Goal: Task Accomplishment & Management: Manage account settings

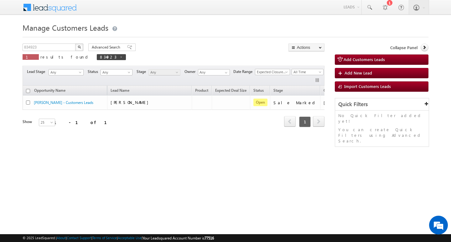
scroll to position [0, 19]
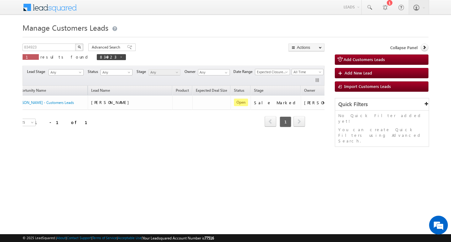
click at [64, 43] on div "Manage Customers Leads Customers Leads updated successfully. 834923 X 1 results…" at bounding box center [226, 99] width 406 height 156
click at [55, 47] on input "834923" at bounding box center [50, 47] width 54 height 8
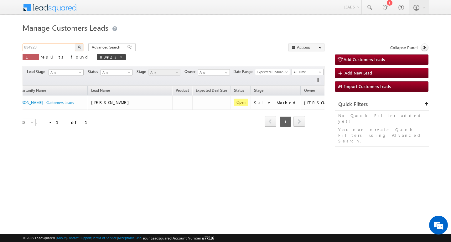
click at [55, 47] on input "834923" at bounding box center [50, 47] width 54 height 8
type input "Search Customers Leads"
click at [49, 44] on input "text" at bounding box center [50, 47] width 54 height 8
paste input "818310"
type input "818310"
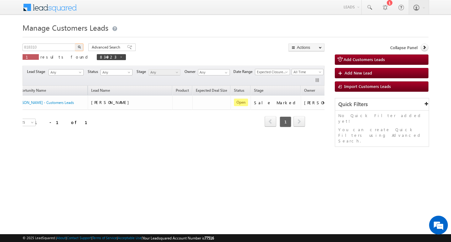
click at [75, 43] on button "button" at bounding box center [79, 47] width 8 height 8
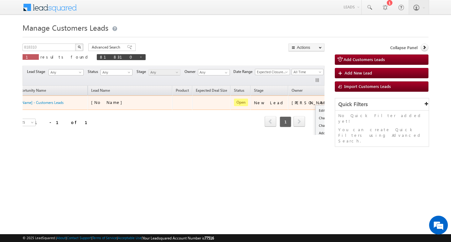
click at [339, 101] on div "Edit Change Owner Change Stage Add Activity Add Task Delete" at bounding box center [344, 103] width 10 height 8
click at [315, 107] on link "Edit" at bounding box center [330, 111] width 31 height 8
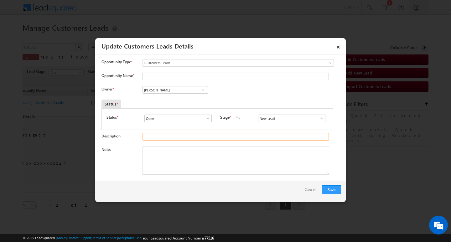
click at [197, 140] on input "Description" at bounding box center [235, 137] width 186 height 8
click at [182, 86] on input "[PERSON_NAME]" at bounding box center [174, 90] width 65 height 8
click at [180, 76] on input "Opportunity Name *" at bounding box center [235, 77] width 186 height 8
click at [337, 44] on link "×" at bounding box center [338, 45] width 11 height 11
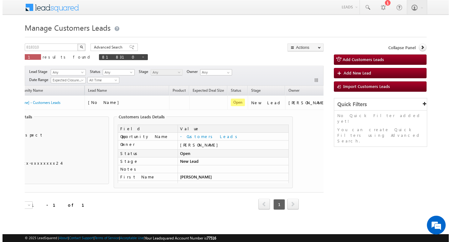
scroll to position [0, 27]
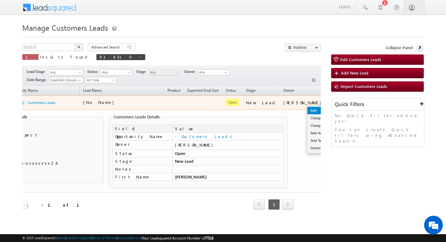
click at [307, 113] on link "Edit" at bounding box center [322, 111] width 31 height 8
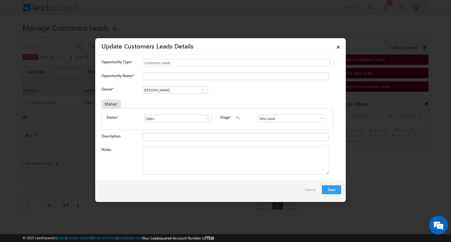
scroll to position [0, 25]
click at [197, 157] on textarea "Notes" at bounding box center [235, 160] width 187 height 28
click at [195, 74] on input "Opportunity Name *" at bounding box center [235, 77] width 186 height 8
drag, startPoint x: 207, startPoint y: 71, endPoint x: 207, endPoint y: 75, distance: 4.4
click at [207, 71] on div "Opportunity Type * Select any Activity Bank Mitra Leads Builders Leads Customer…" at bounding box center [220, 65] width 239 height 13
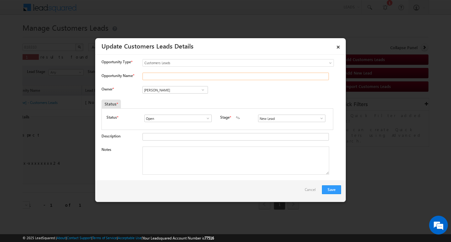
click at [207, 76] on input "Opportunity Name *" at bounding box center [235, 77] width 186 height 8
paste input "[PERSON_NAME]"
type input "[PERSON_NAME]"
click at [191, 158] on textarea "Notes" at bounding box center [235, 160] width 187 height 28
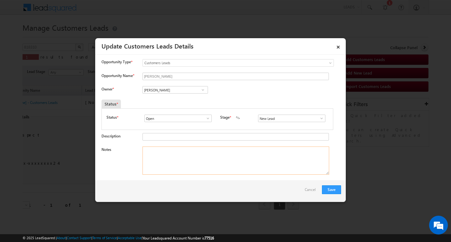
click at [204, 146] on textarea "Notes" at bounding box center [235, 160] width 187 height 28
click at [201, 161] on textarea "Notes" at bounding box center [235, 160] width 187 height 28
paste textarea "Customer Name [PERSON_NAME] ./ ag : 26/ mothe income : 22/ worak expw : 4y / em…"
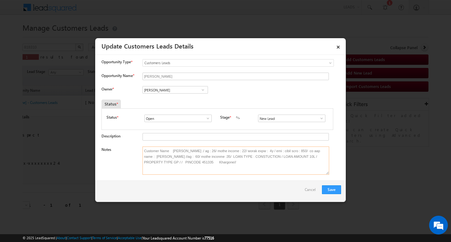
type textarea "Customer Name [PERSON_NAME] ./ ag : 26/ mothe income : 22/ worak expw : 4y / em…"
click at [315, 113] on div "Status * Open Won Lost Open Stage * New Lead Interested Pending Documents" at bounding box center [217, 119] width 232 height 22
click at [318, 117] on span at bounding box center [321, 118] width 6 height 5
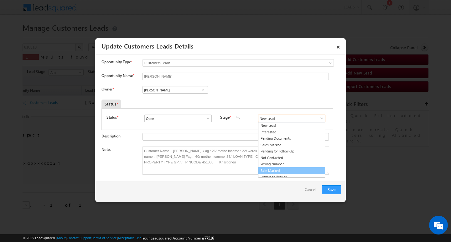
click at [300, 170] on link "Sale Marked" at bounding box center [291, 170] width 67 height 7
type input "Sale Marked"
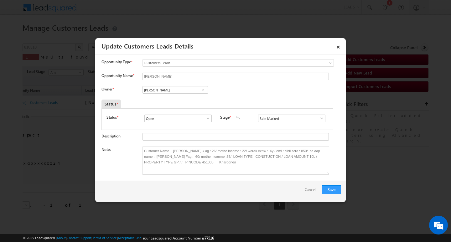
click at [179, 93] on input "[PERSON_NAME]" at bounding box center [174, 90] width 65 height 8
click at [177, 91] on input at bounding box center [174, 90] width 65 height 8
paste input "Chetan [PERSON_NAME]"
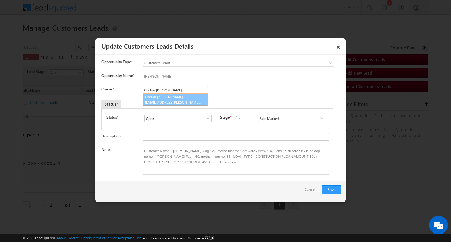
click at [172, 94] on link "[PERSON_NAME] Prajapati [EMAIL_ADDRESS][PERSON_NAME][DOMAIN_NAME]" at bounding box center [174, 100] width 65 height 12
type input "Chetan [PERSON_NAME]"
click at [322, 190] on button "Save" at bounding box center [331, 189] width 19 height 9
